Goal: Transaction & Acquisition: Purchase product/service

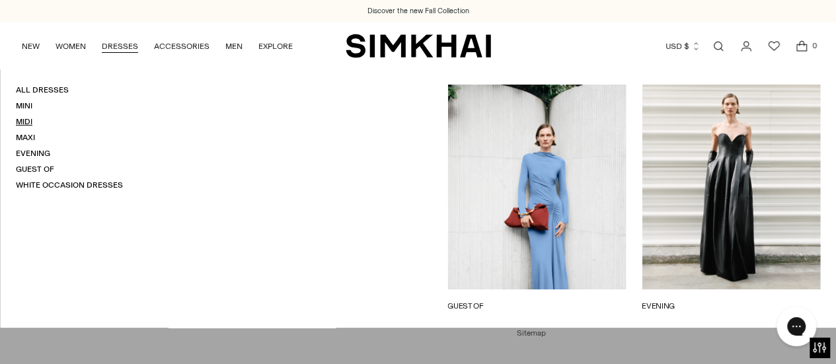
click at [19, 125] on link "Midi" at bounding box center [24, 121] width 17 height 9
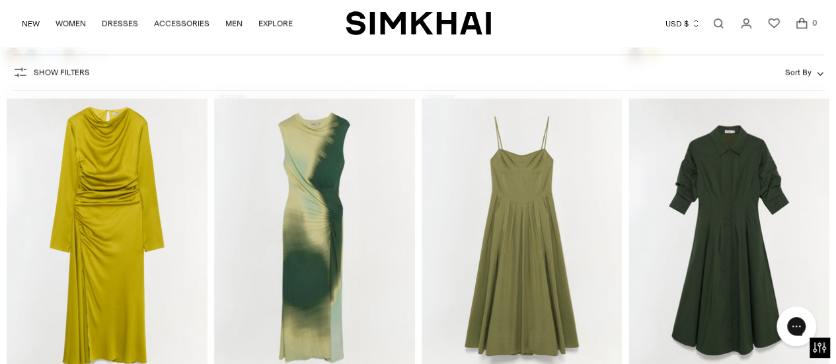
scroll to position [3788, 0]
click at [0, 0] on img "Acacia Jersey Midi Dress" at bounding box center [0, 0] width 0 height 0
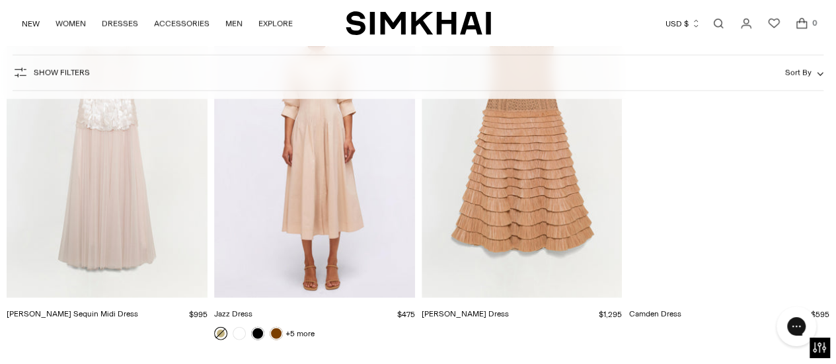
scroll to position [9067, 0]
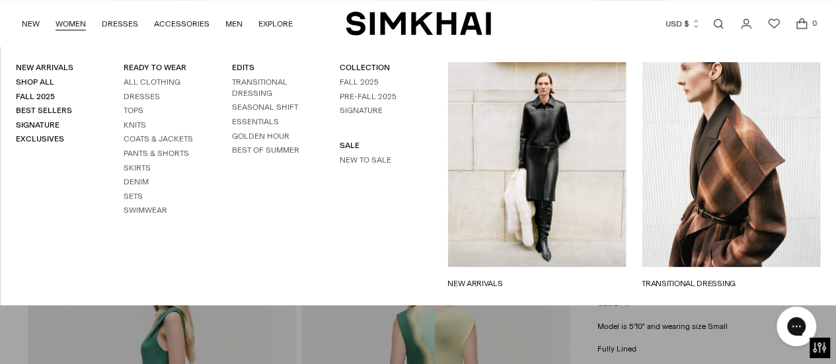
scroll to position [252, 0]
